Goal: Share content: Share content

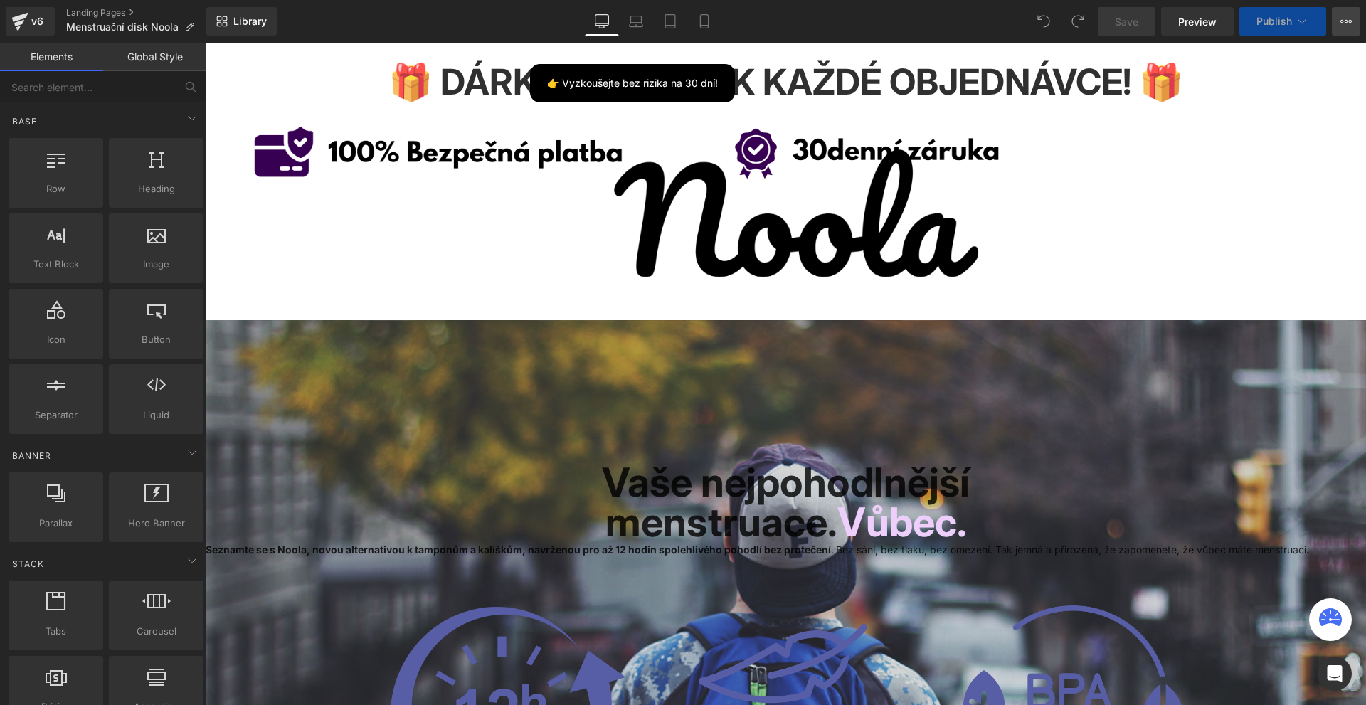
click at [1342, 14] on button "View Live Page View with current Template Save Template to Library Schedule Pub…" at bounding box center [1346, 21] width 28 height 28
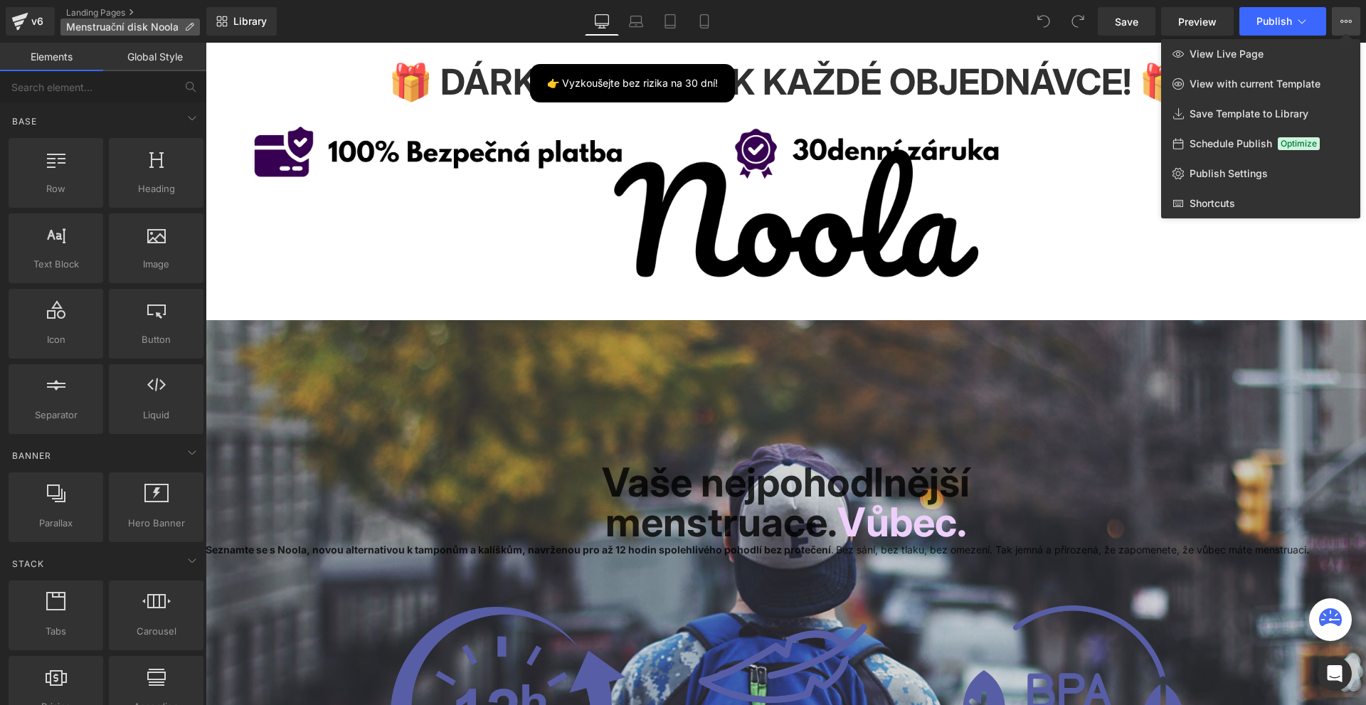
click at [125, 32] on span "Menstruační disk Noola" at bounding box center [122, 26] width 112 height 11
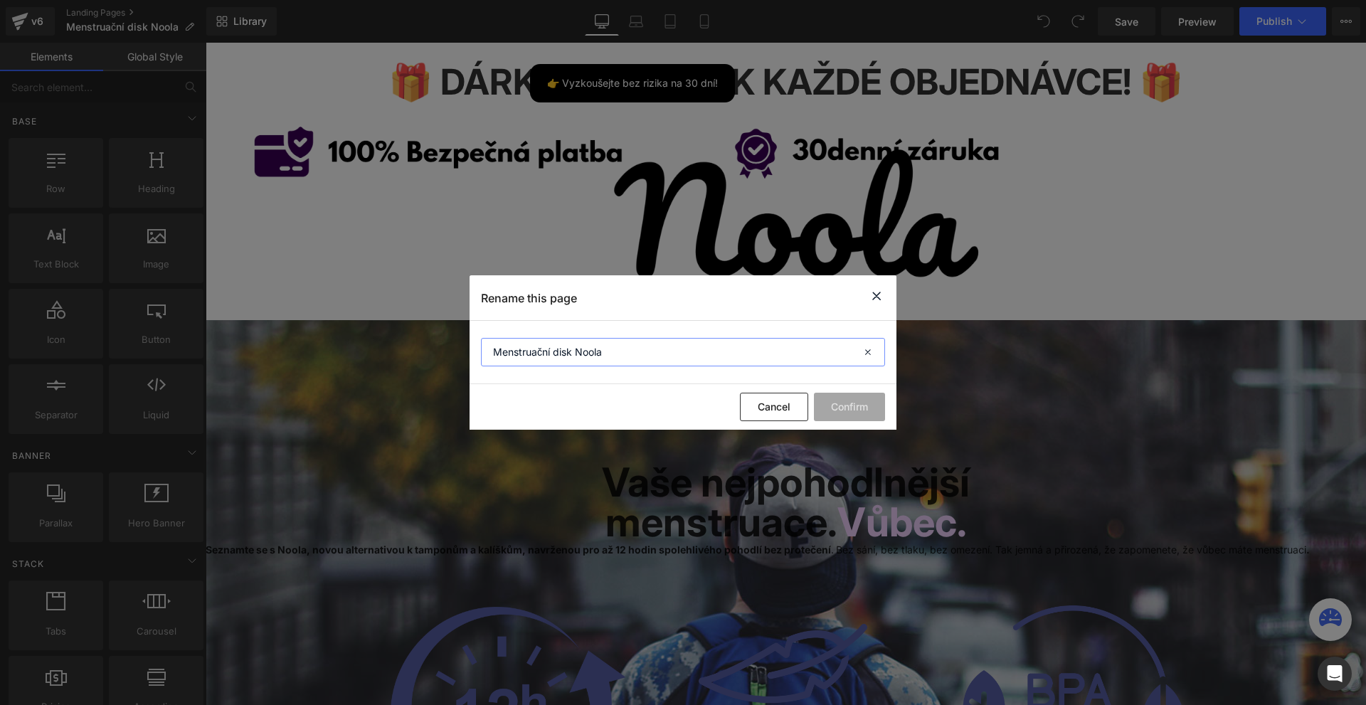
click at [601, 346] on input "Menstruační disk Noola" at bounding box center [683, 352] width 404 height 28
click at [880, 288] on div "Rename this page" at bounding box center [683, 297] width 427 height 45
click at [880, 295] on icon at bounding box center [876, 296] width 17 height 18
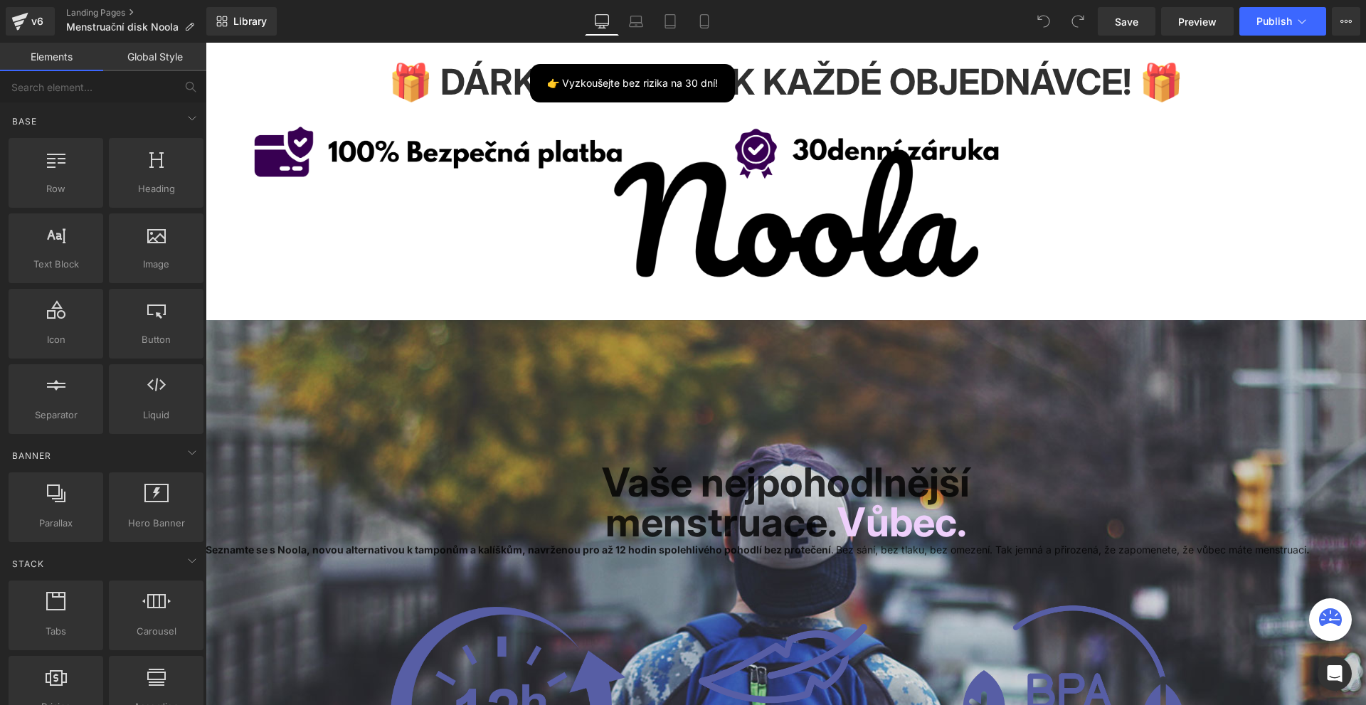
click at [1331, 23] on div "Save Preview Publish Scheduled View Live Page View with current Template Save T…" at bounding box center [1229, 21] width 274 height 28
click at [1341, 21] on icon at bounding box center [1346, 21] width 11 height 11
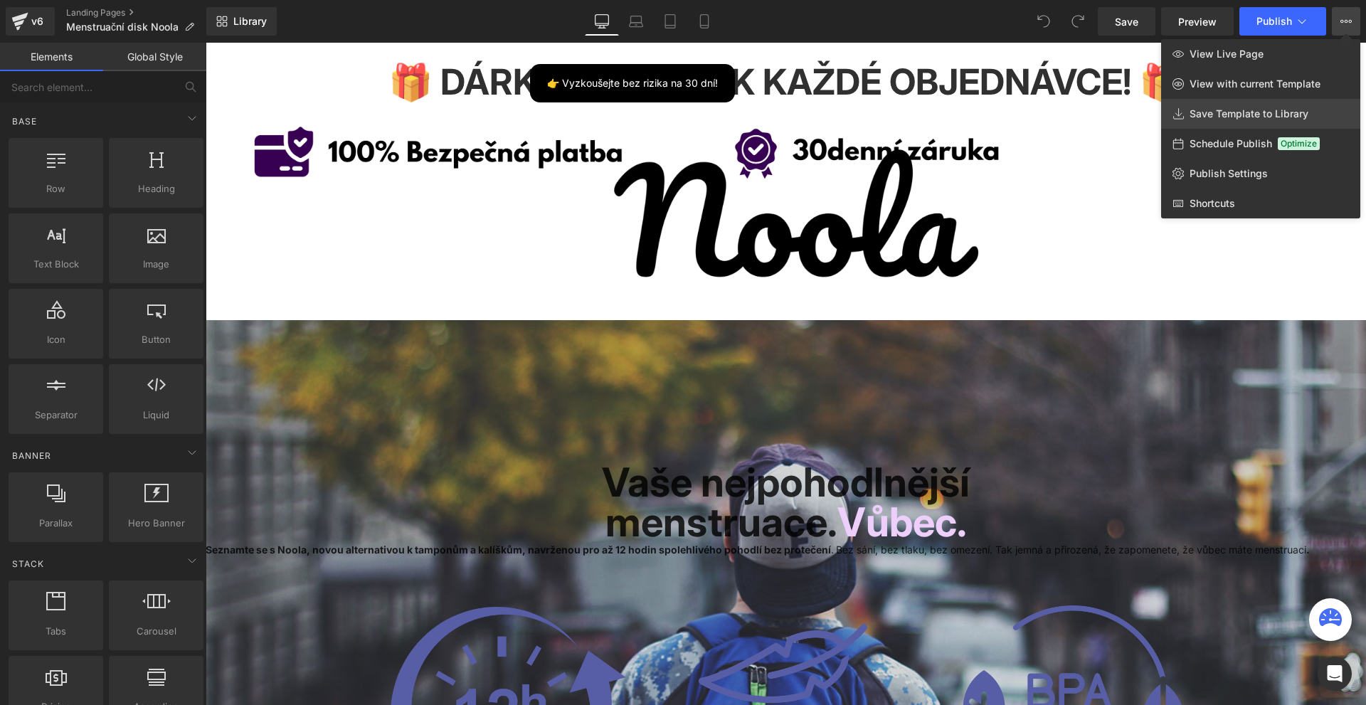
click at [1235, 114] on span "Save Template to Library" at bounding box center [1249, 113] width 119 height 13
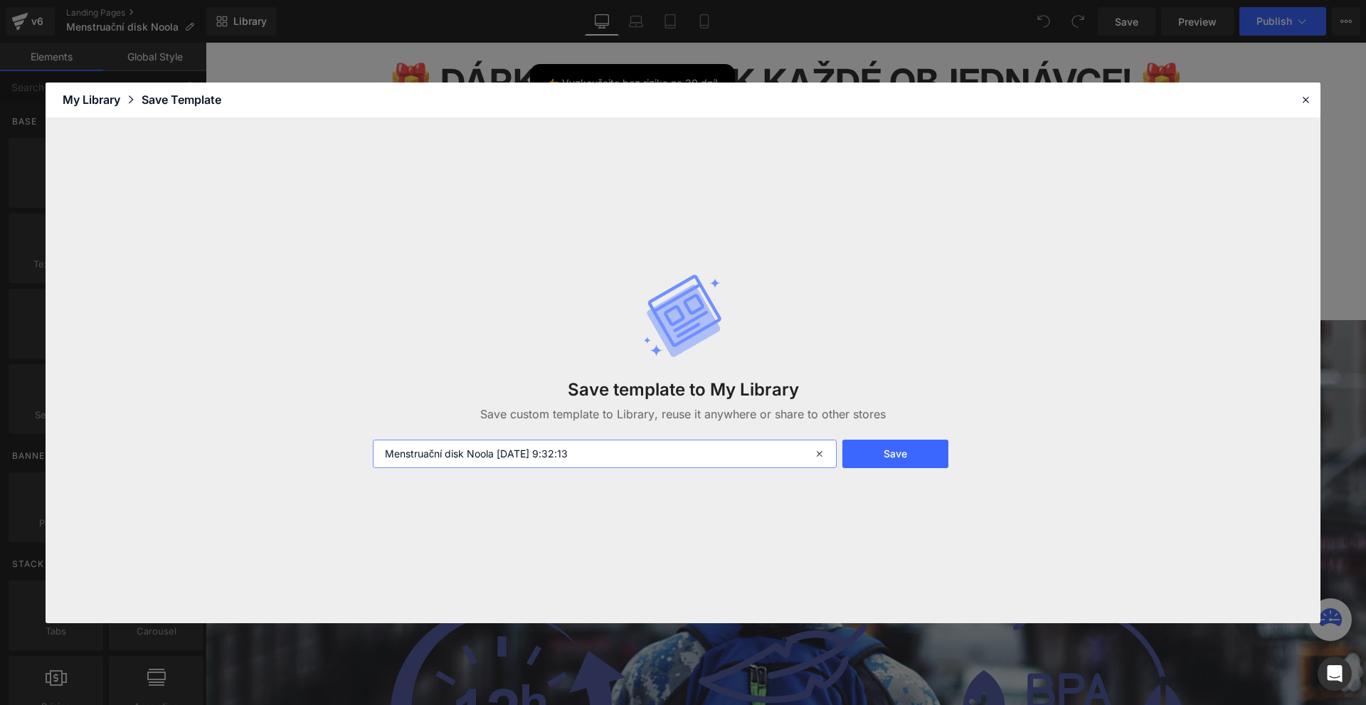
click at [549, 450] on input "Menstruační disk Noola [DATE] 9:32:13" at bounding box center [605, 454] width 464 height 28
type input "export final CZ page"
click at [896, 461] on button "Save" at bounding box center [895, 454] width 106 height 28
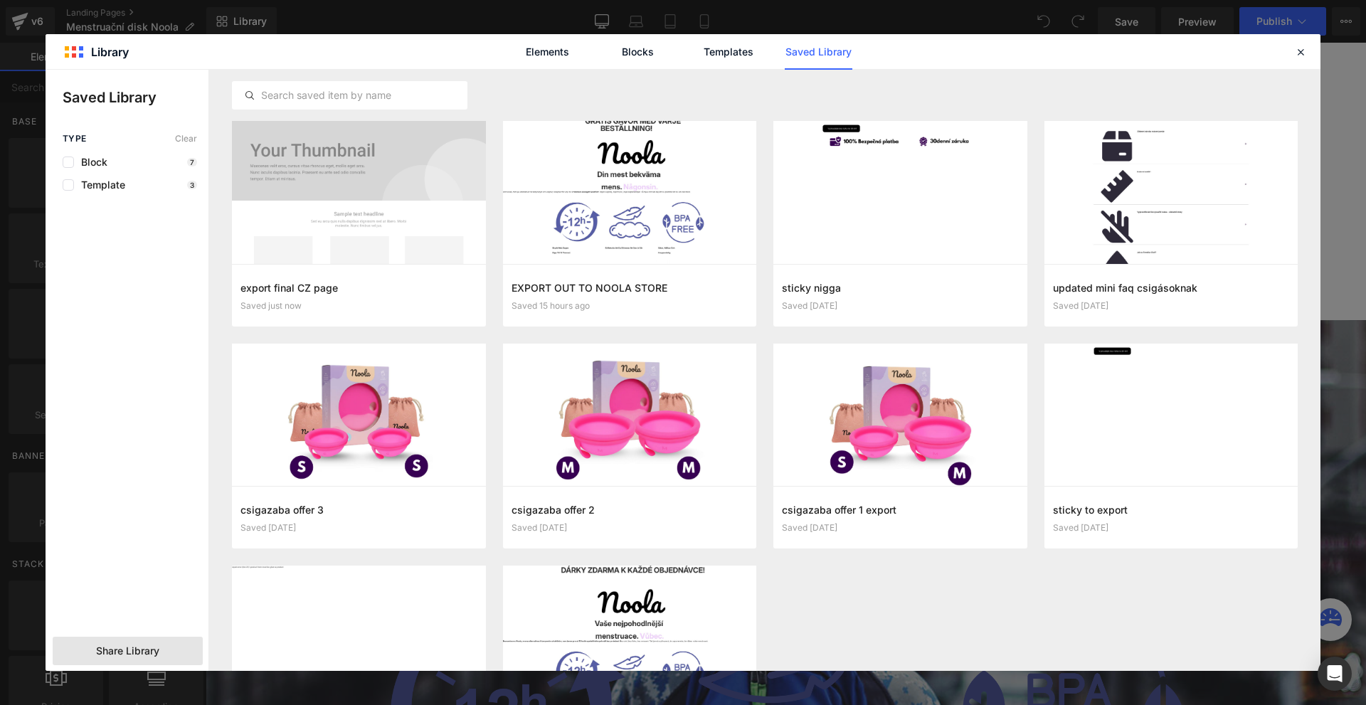
click at [154, 656] on span "Share Library" at bounding box center [127, 651] width 63 height 14
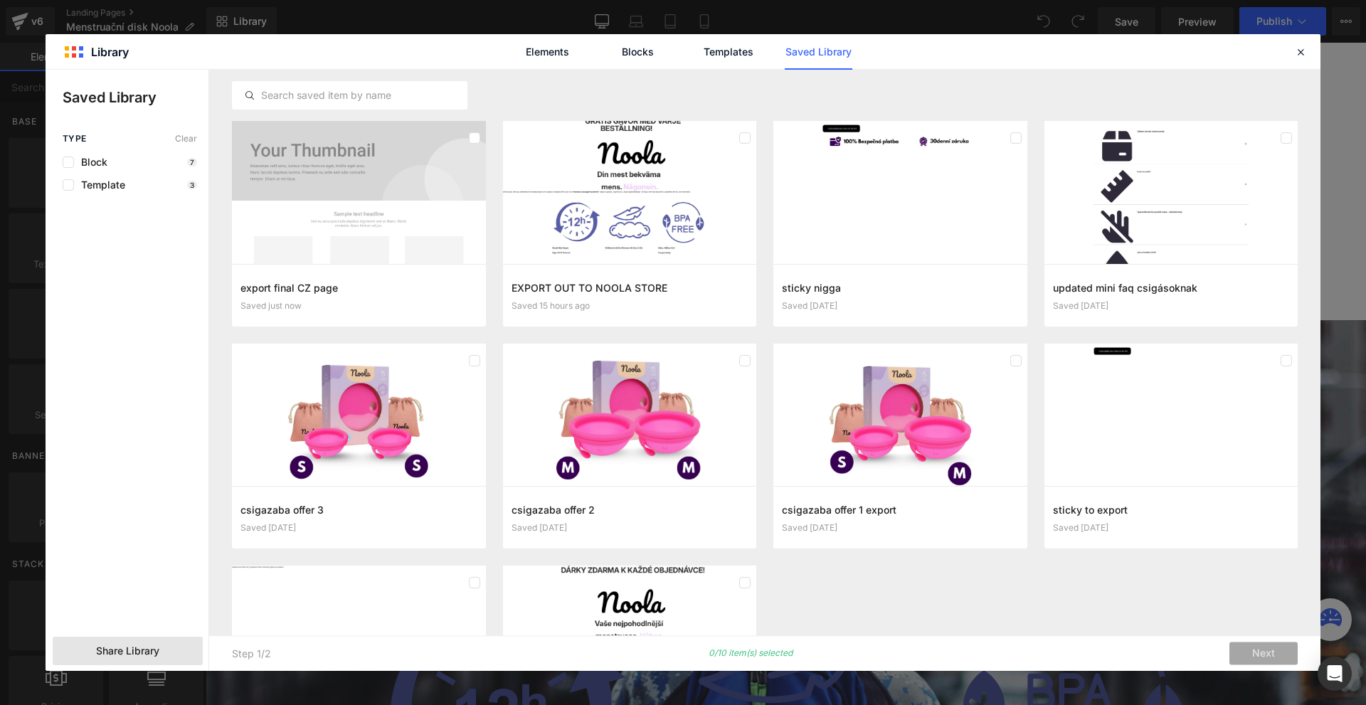
click at [134, 658] on div "Share Library" at bounding box center [128, 651] width 150 height 28
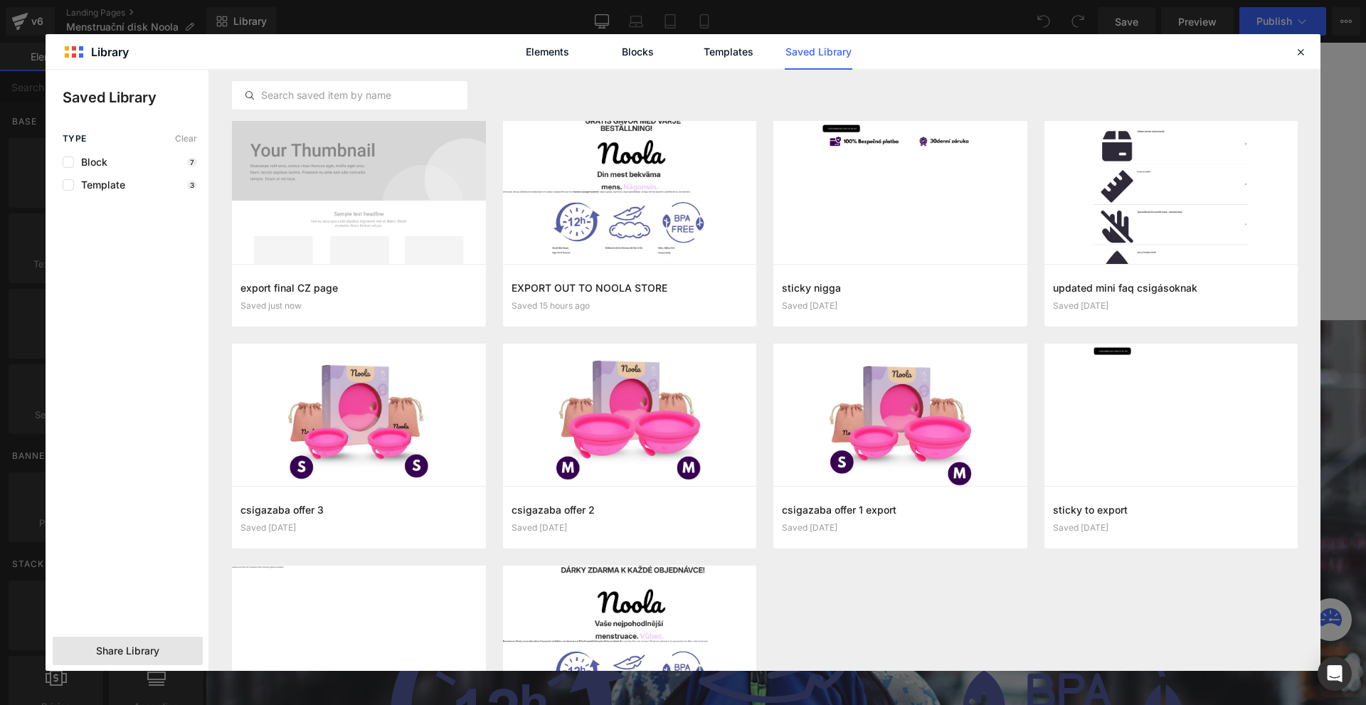
click at [155, 648] on span "Share Library" at bounding box center [127, 651] width 63 height 14
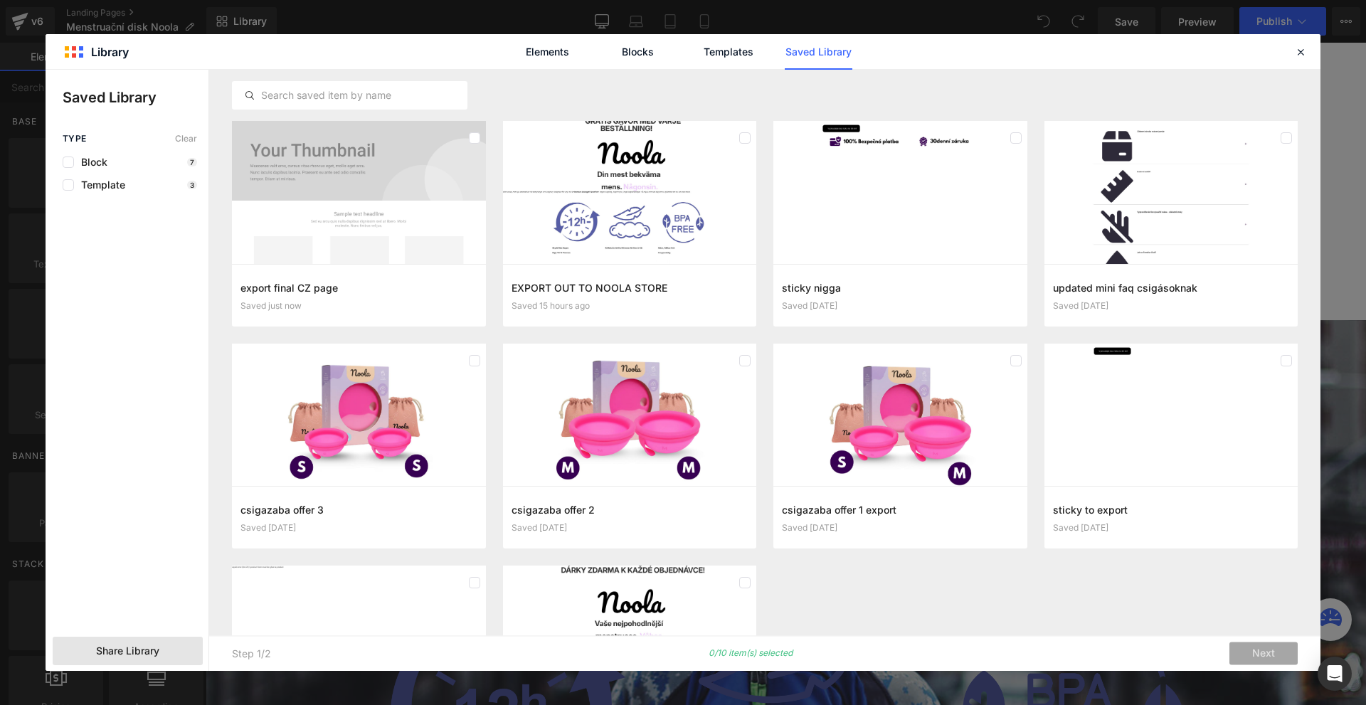
click at [151, 647] on span "Share Library" at bounding box center [127, 651] width 63 height 14
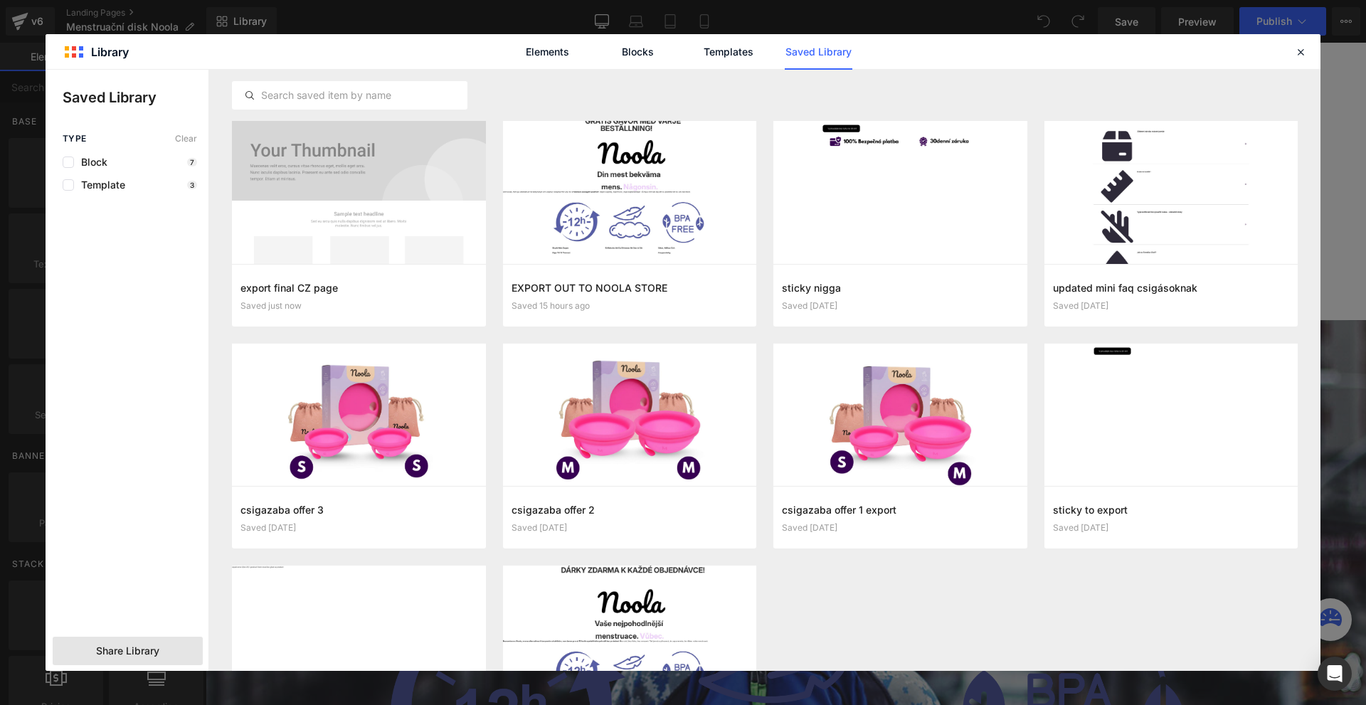
click at [110, 646] on span "Share Library" at bounding box center [127, 651] width 63 height 14
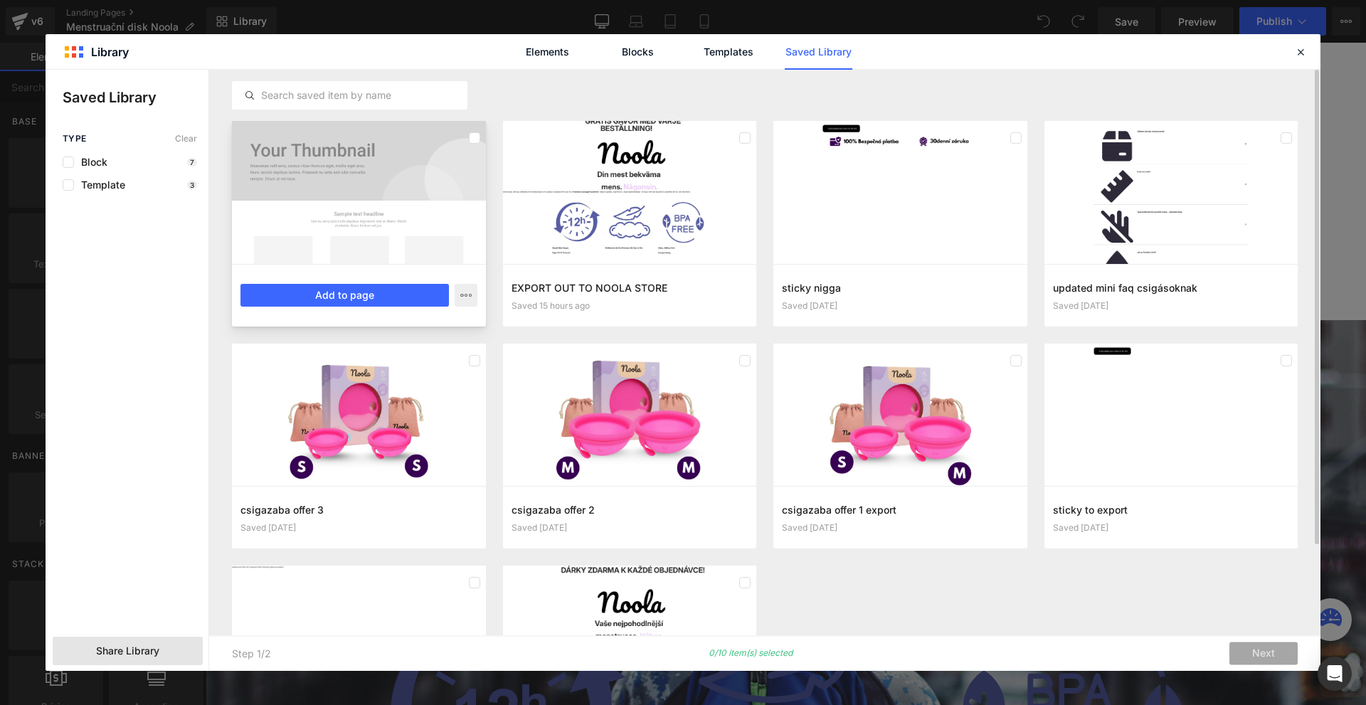
click at [319, 183] on div at bounding box center [359, 192] width 254 height 143
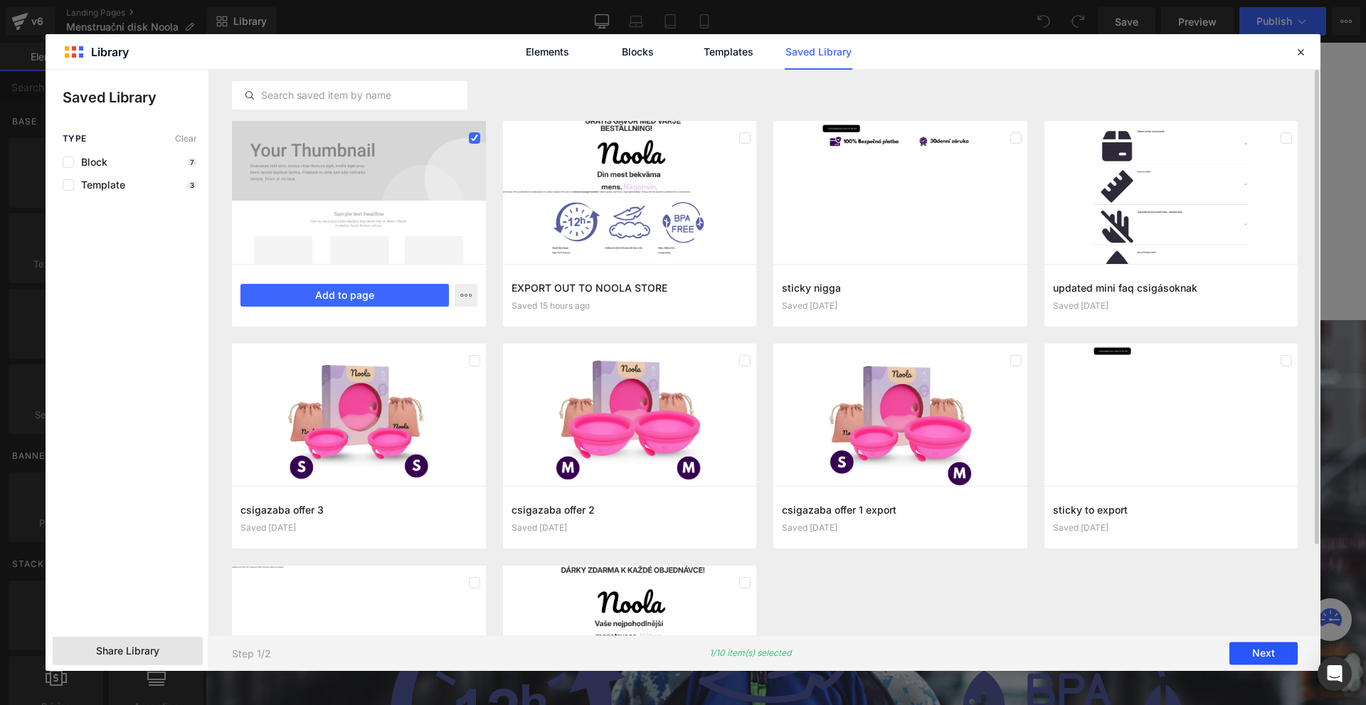
click at [1260, 646] on button "Next" at bounding box center [1264, 654] width 68 height 23
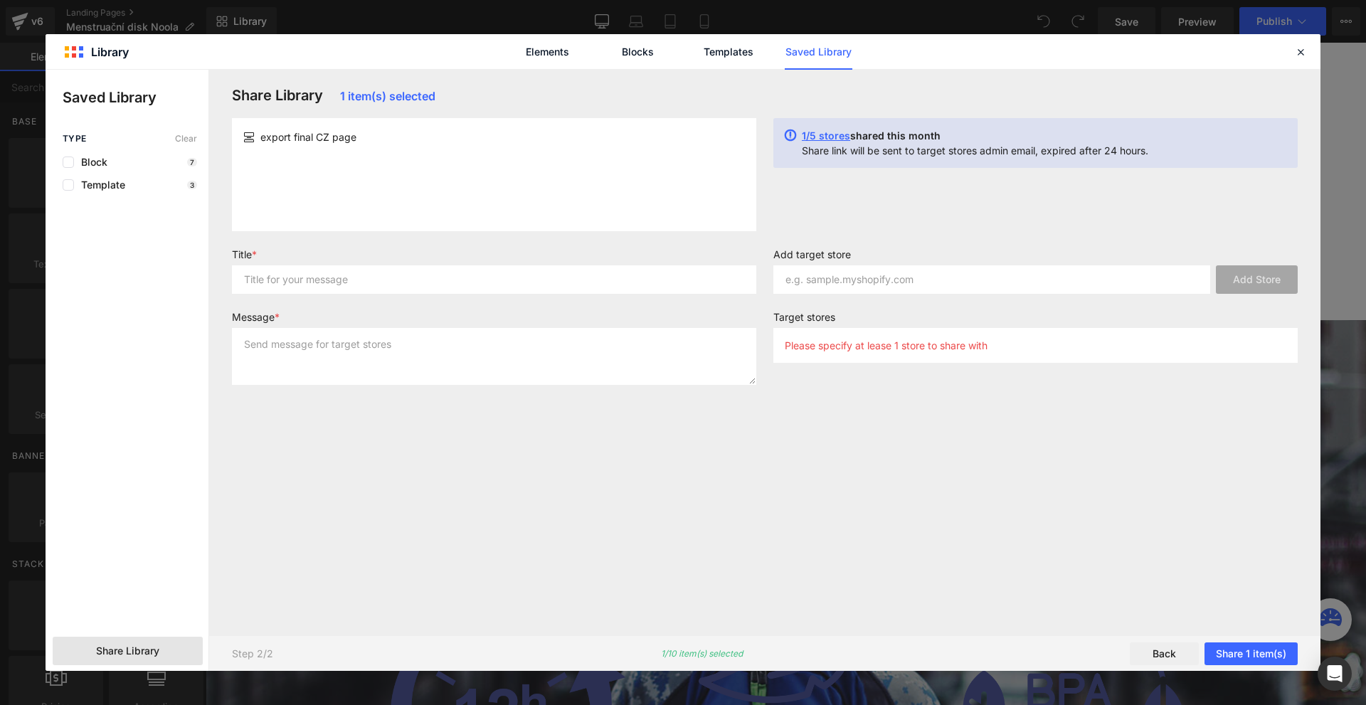
click at [322, 258] on label "Title *" at bounding box center [494, 256] width 524 height 17
click at [318, 281] on input "text" at bounding box center [494, 279] width 524 height 28
type input "CZ"
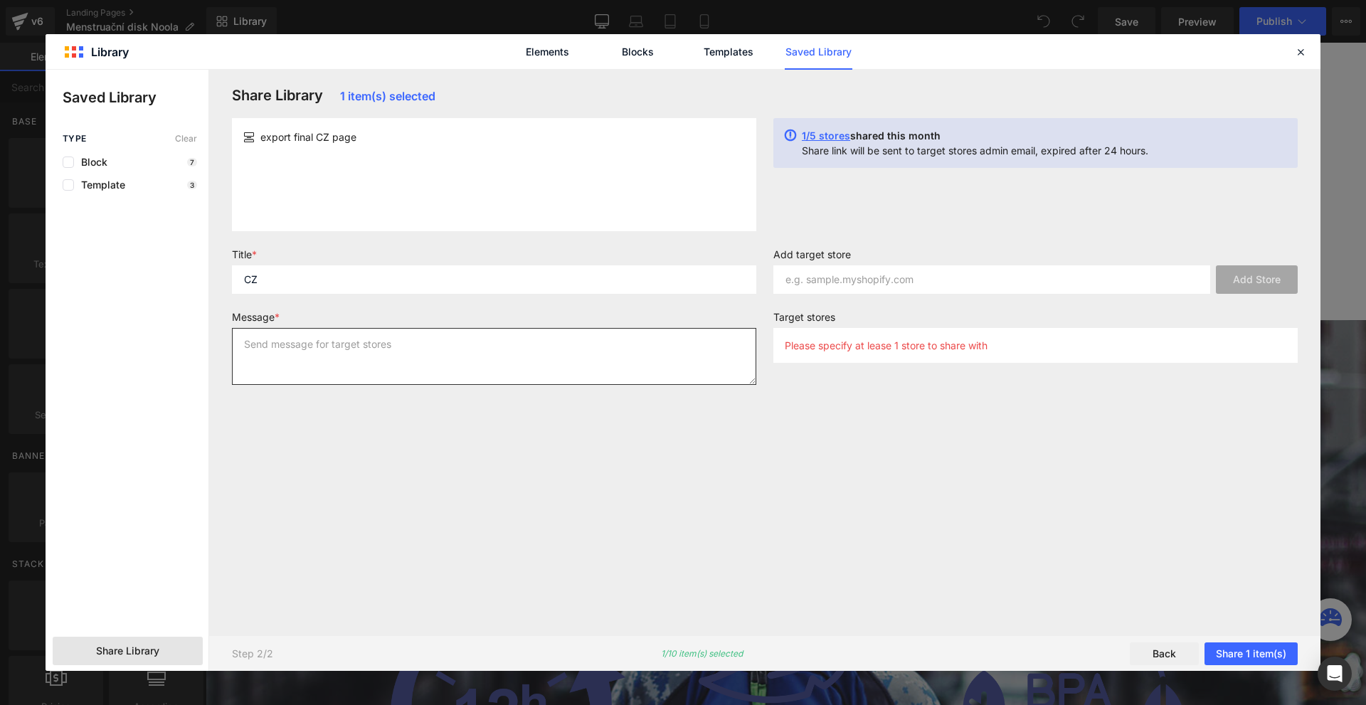
click at [303, 379] on textarea at bounding box center [494, 356] width 524 height 57
type textarea "CZ"
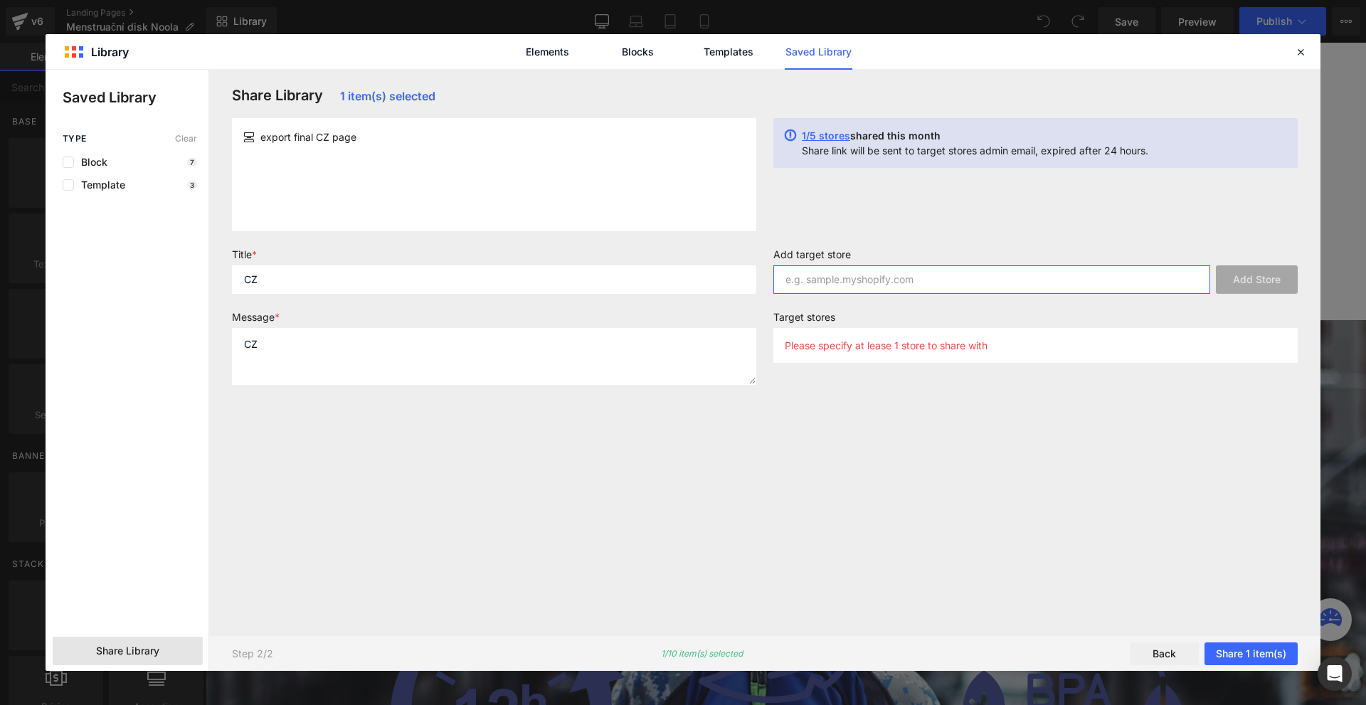
click at [830, 292] on input "text" at bounding box center [991, 279] width 437 height 28
paste input "[DOMAIN_NAME]"
type input "[DOMAIN_NAME]"
click at [1250, 284] on button "Add Store" at bounding box center [1257, 279] width 82 height 28
click at [1239, 651] on button "Share 1 item(s)" at bounding box center [1251, 654] width 93 height 23
